Goal: Task Accomplishment & Management: Manage account settings

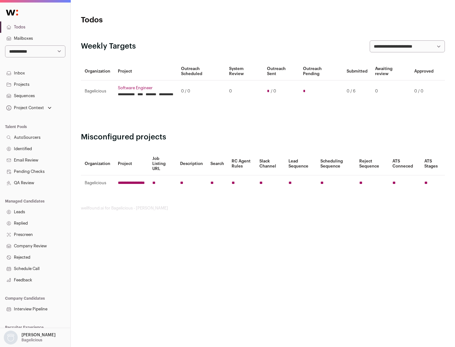
click at [35, 84] on link "Projects" at bounding box center [35, 84] width 70 height 11
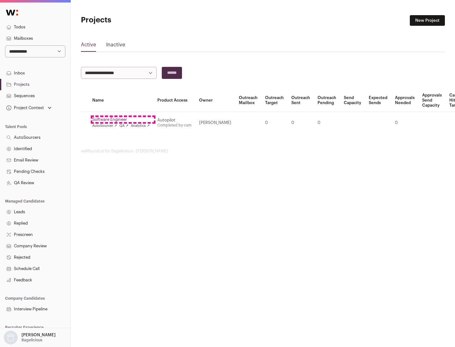
click at [123, 120] on link "Software Engineer" at bounding box center [120, 119] width 57 height 5
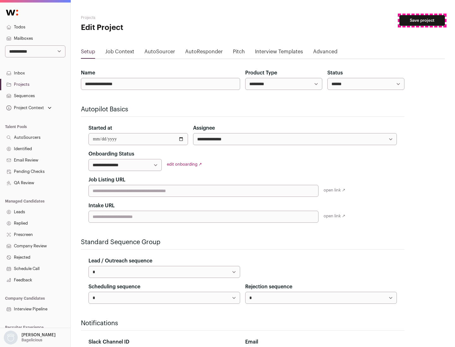
click at [422, 21] on button "Save project" at bounding box center [421, 20] width 45 height 11
